Goal: Entertainment & Leisure: Consume media (video, audio)

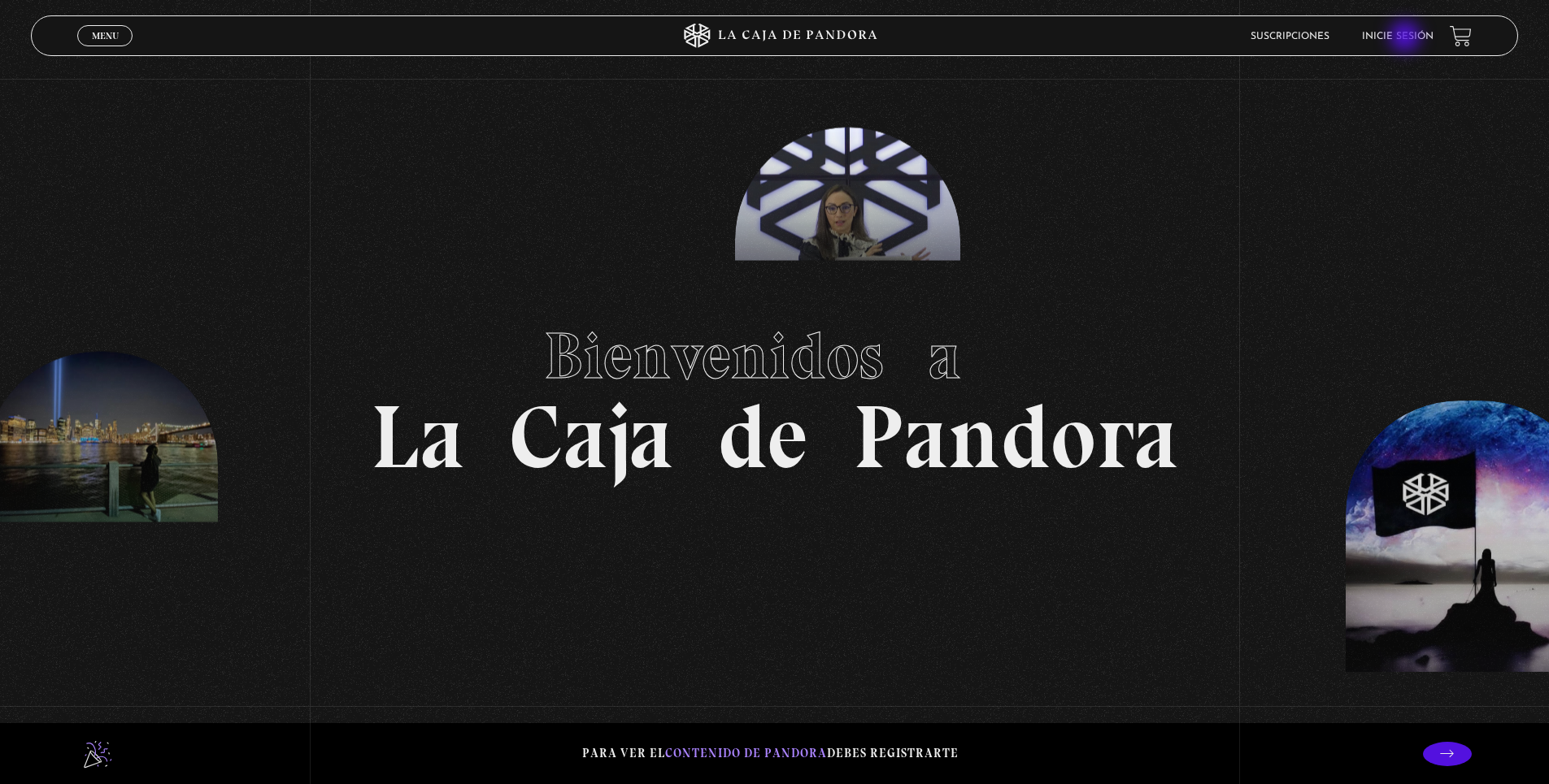
click at [1406, 38] on link "Inicie sesión" at bounding box center [1397, 36] width 71 height 10
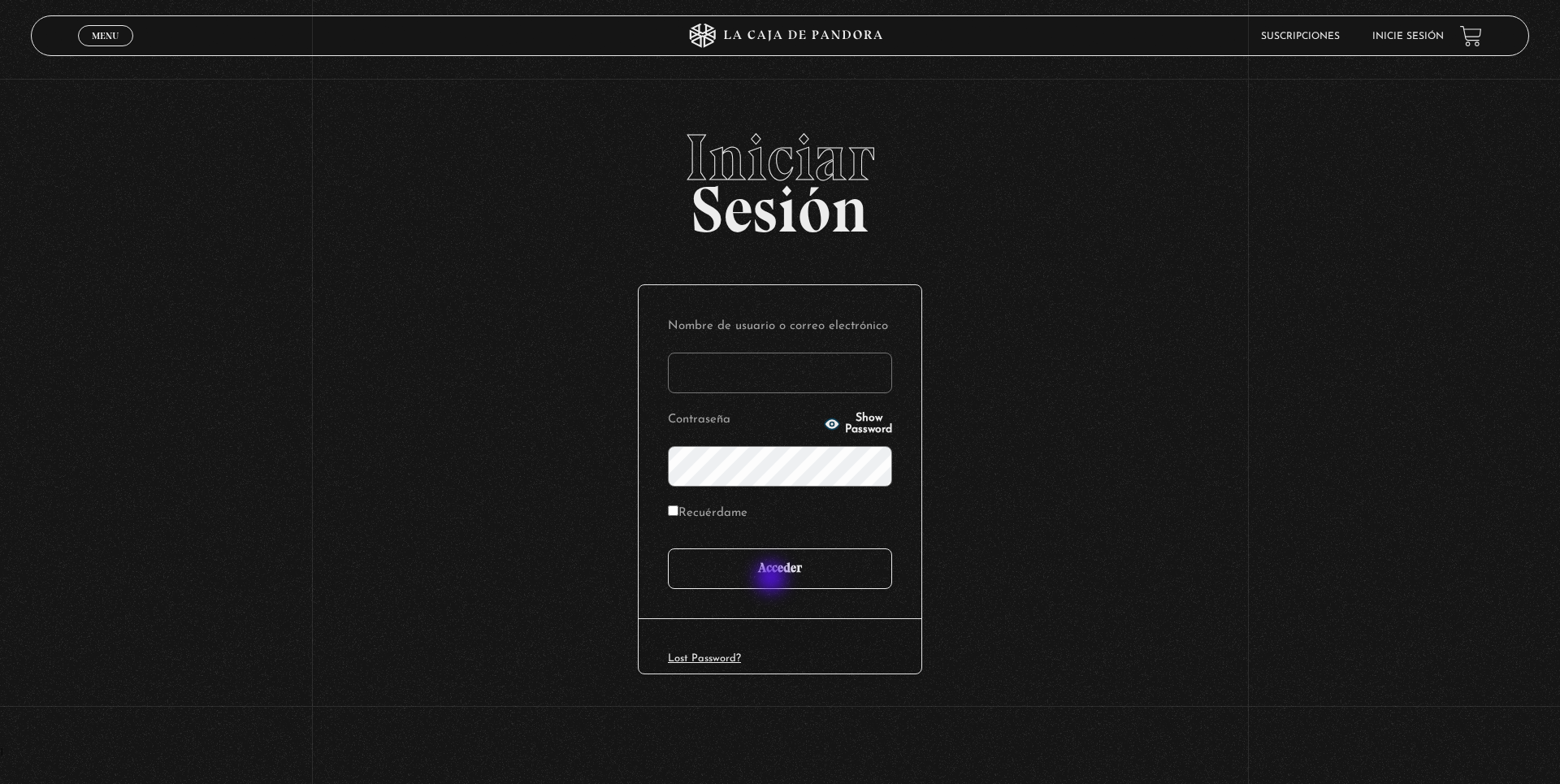
type input "jabs0109@gmail.com"
click at [774, 580] on input "Acceder" at bounding box center [780, 568] width 224 height 41
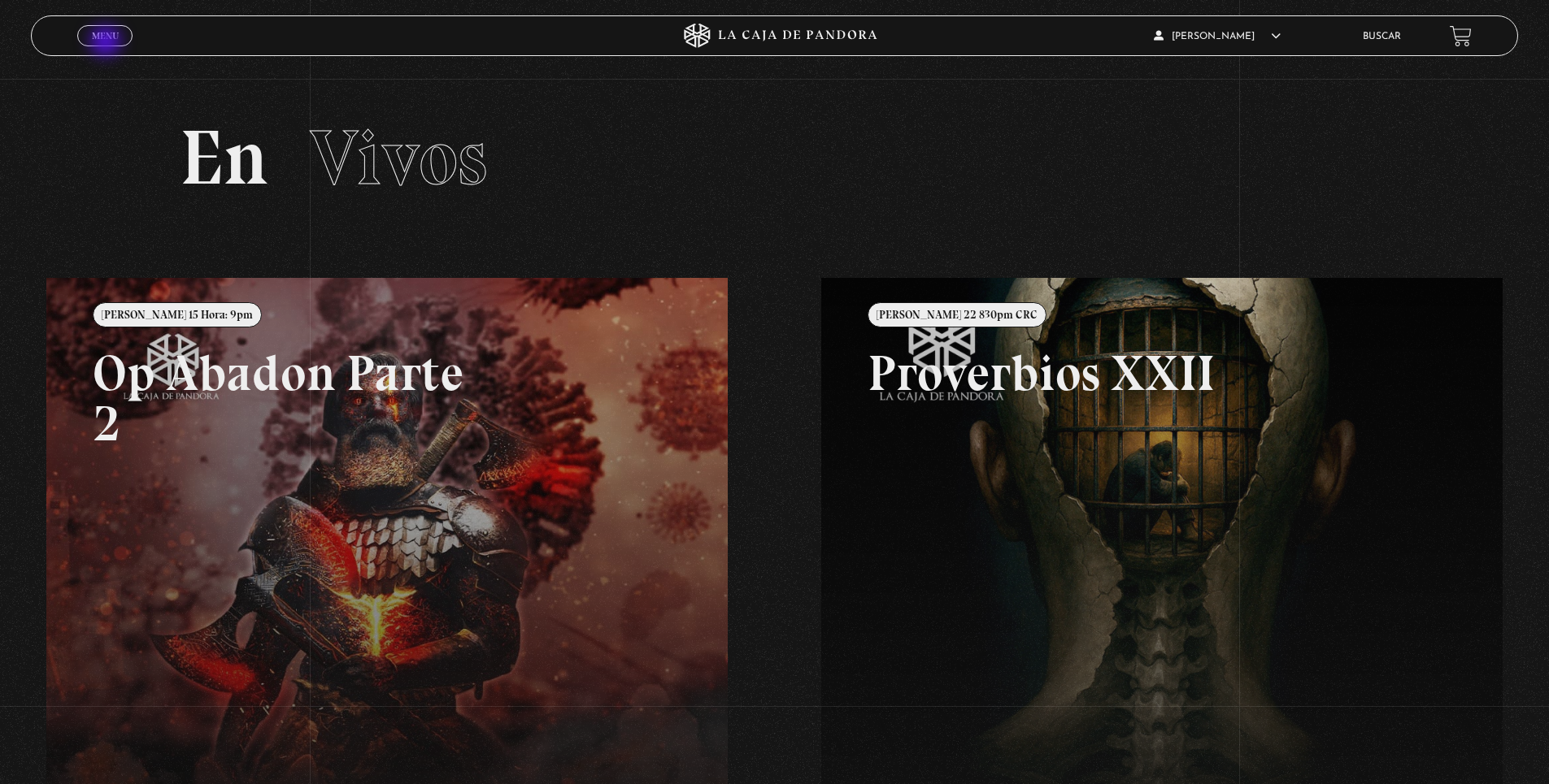
click at [108, 43] on link "Menu Cerrar" at bounding box center [104, 35] width 55 height 21
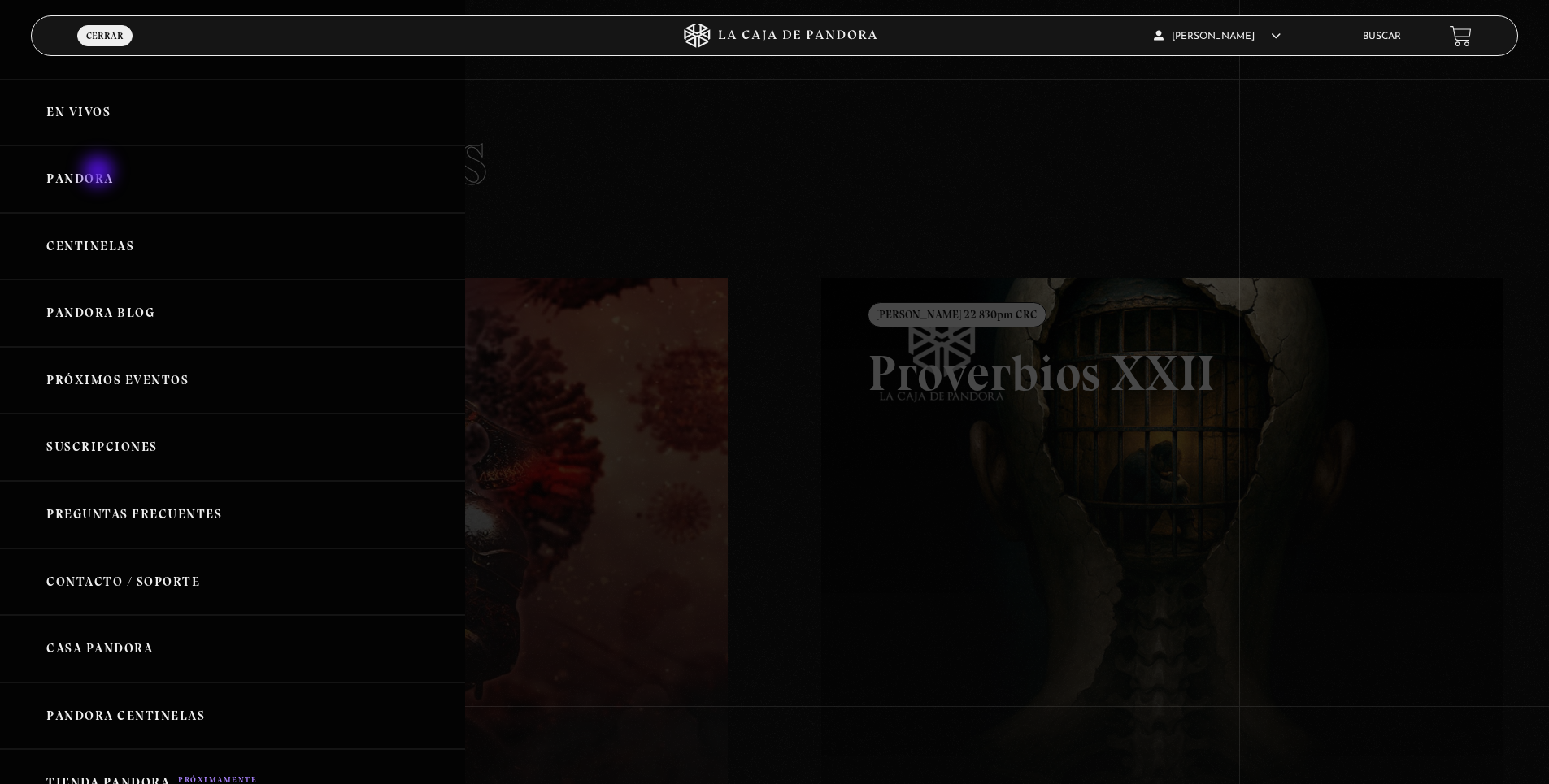
click at [100, 173] on link "Pandora" at bounding box center [233, 179] width 465 height 68
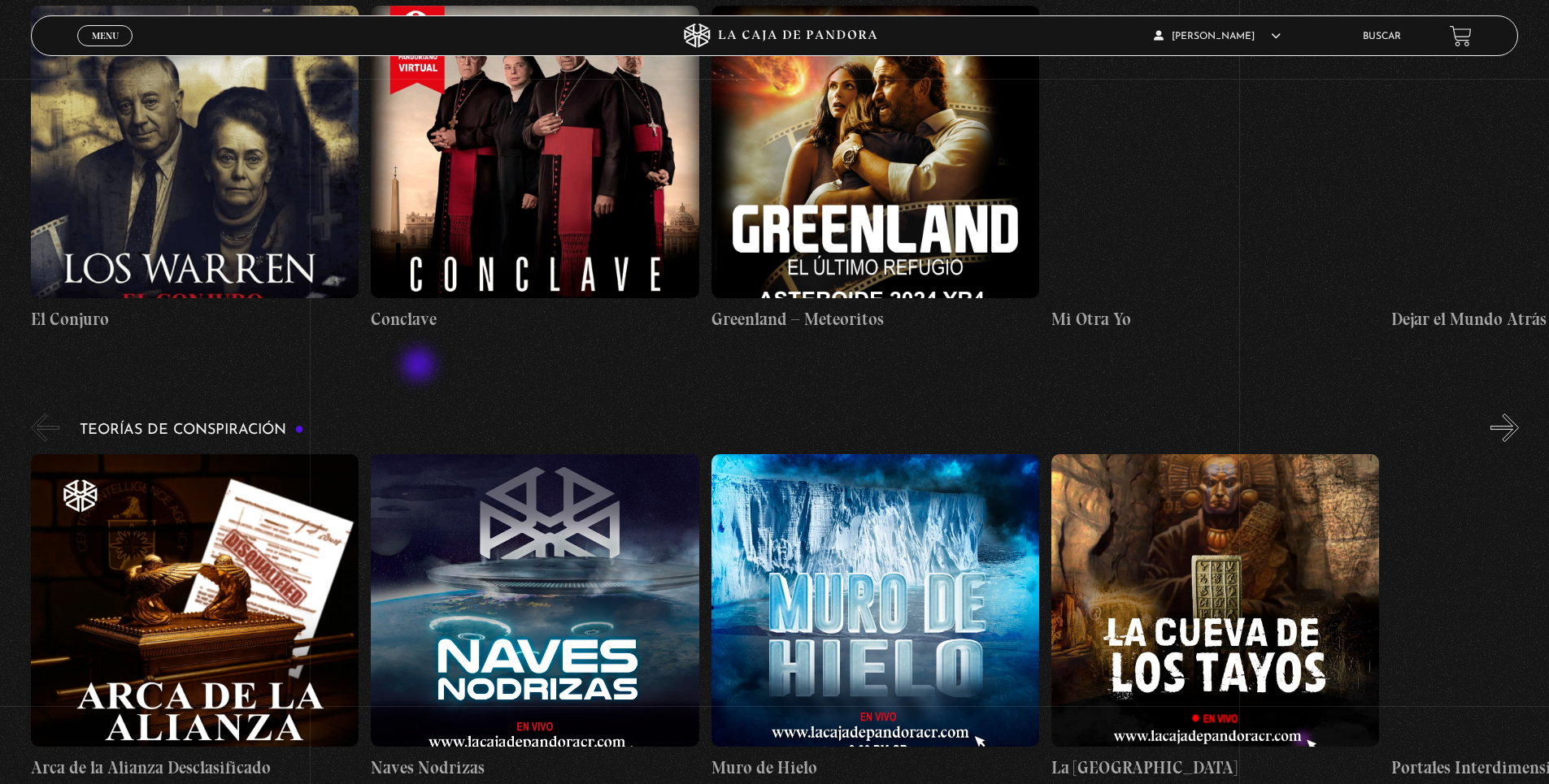
scroll to position [2275, 0]
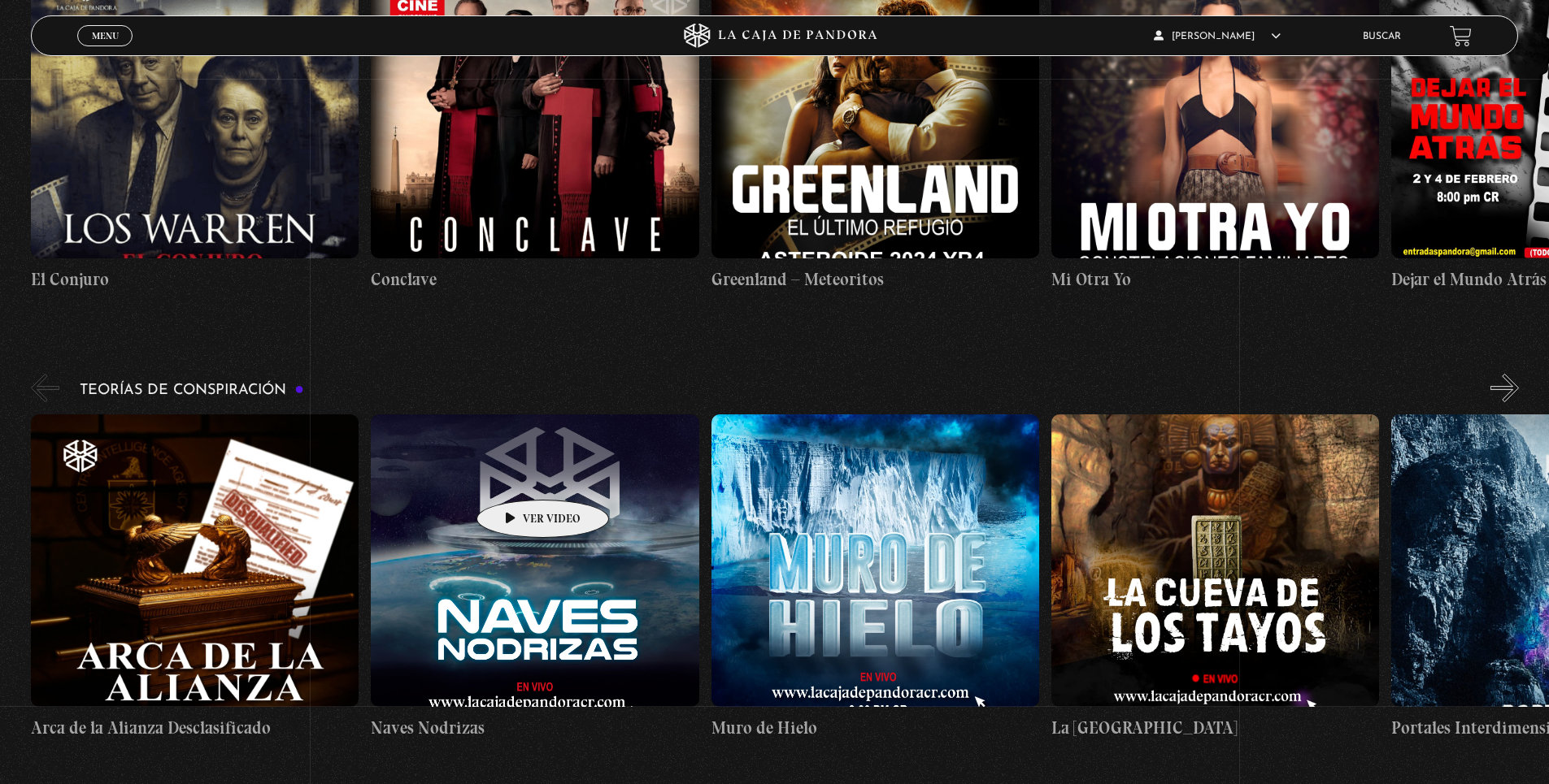
click at [517, 476] on figure at bounding box center [535, 560] width 328 height 292
click at [447, 581] on figure at bounding box center [535, 560] width 328 height 292
